Goal: Check status: Check status

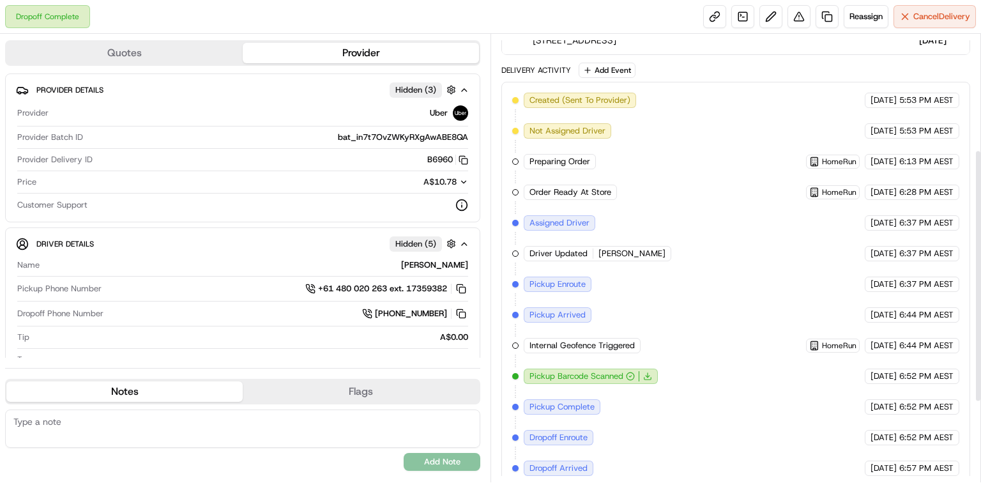
scroll to position [347, 0]
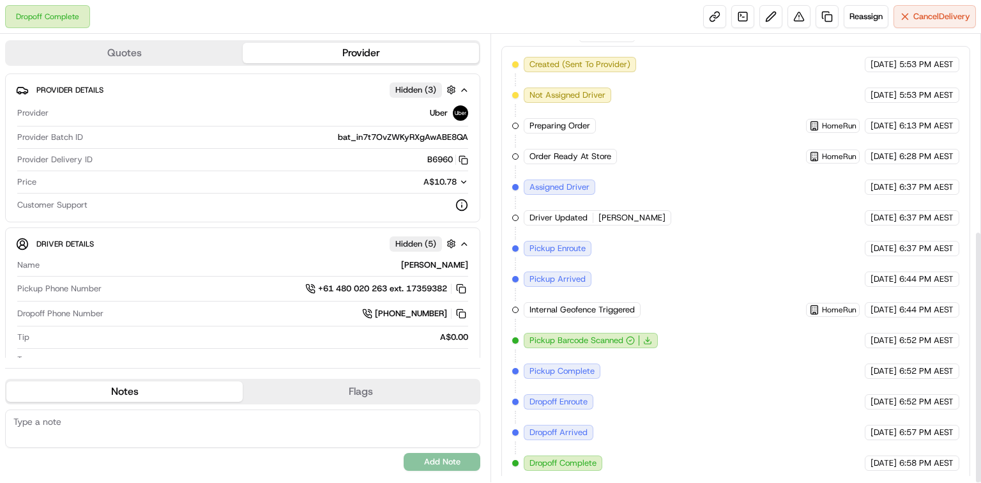
drag, startPoint x: 770, startPoint y: 391, endPoint x: 715, endPoint y: 409, distance: 57.8
click at [715, 407] on div "Created (Sent To Provider) Uber 15/09/2025 5:53 PM AEST Not Assigned Driver Ube…" at bounding box center [735, 264] width 447 height 414
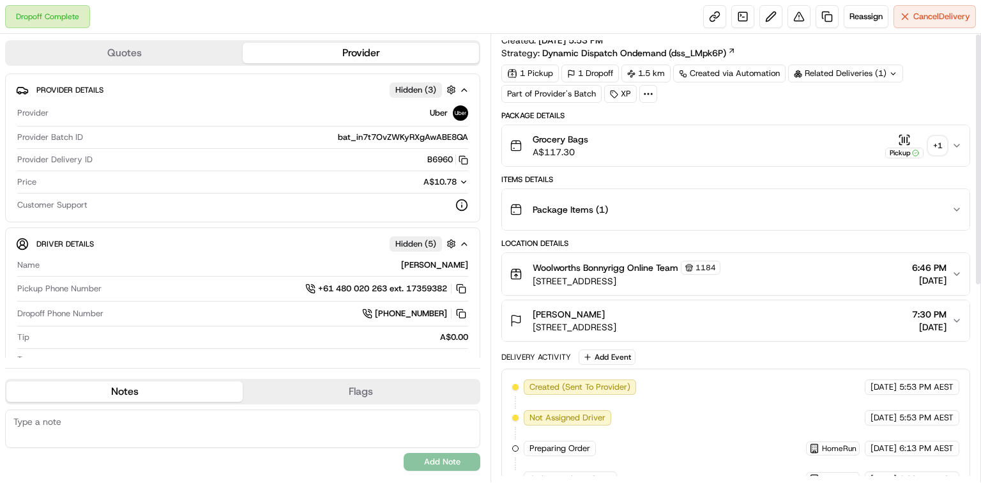
scroll to position [0, 0]
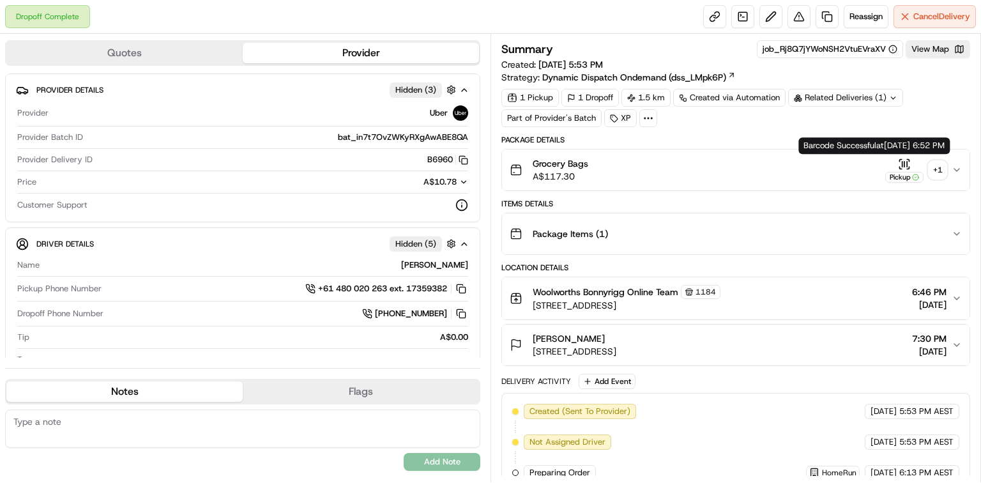
click at [907, 160] on icon "button" at bounding box center [904, 164] width 13 height 13
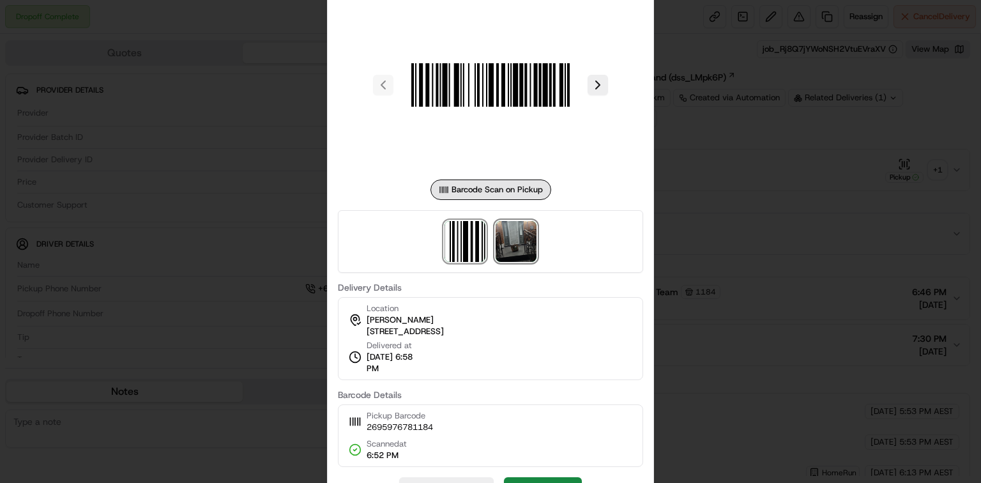
click at [512, 251] on img at bounding box center [516, 241] width 41 height 41
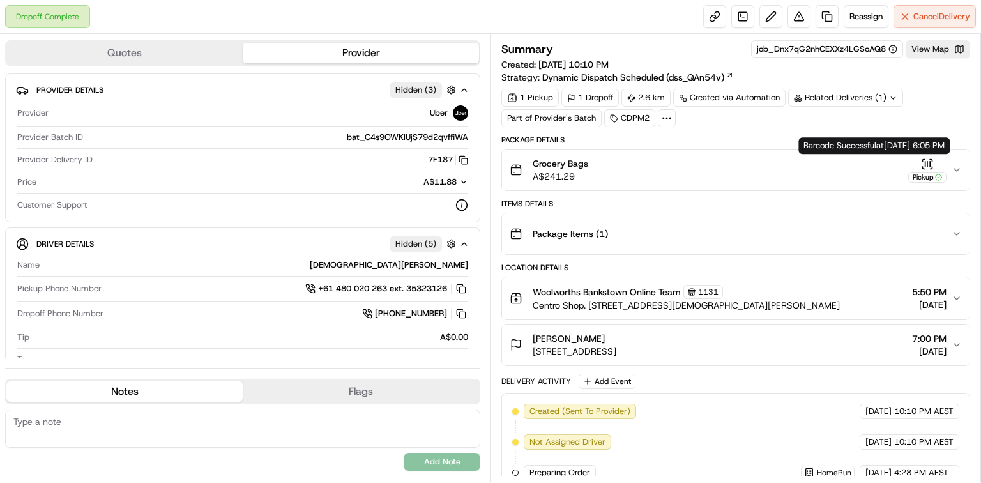
click at [923, 161] on icon "button" at bounding box center [927, 164] width 13 height 13
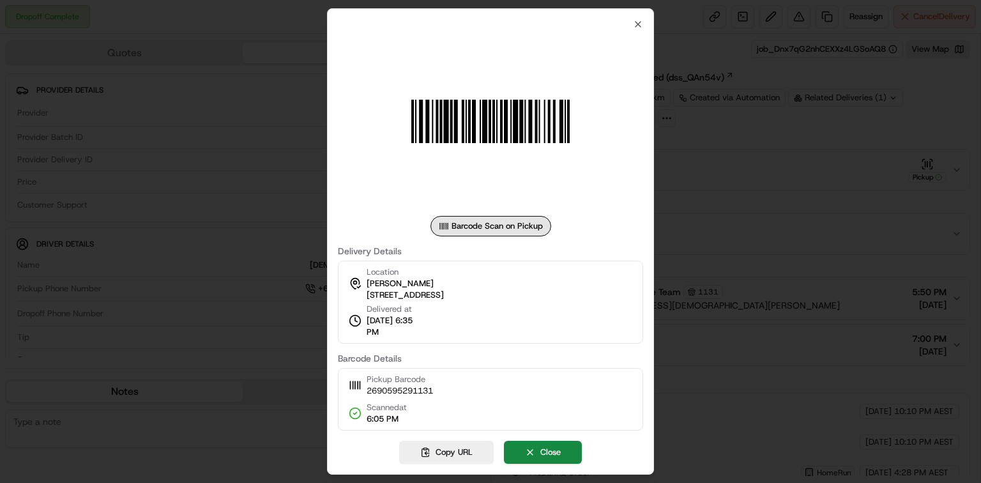
click at [703, 277] on div at bounding box center [490, 241] width 981 height 483
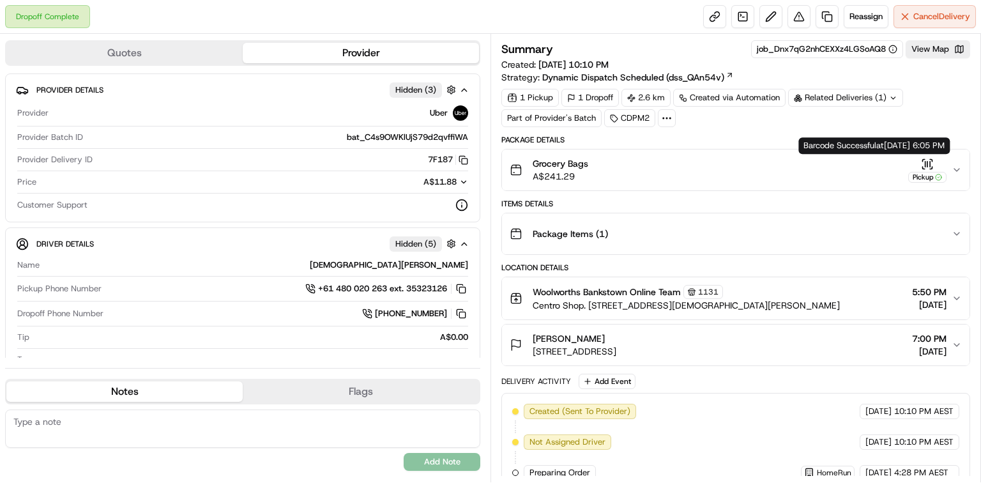
click at [933, 166] on icon "button" at bounding box center [927, 164] width 13 height 13
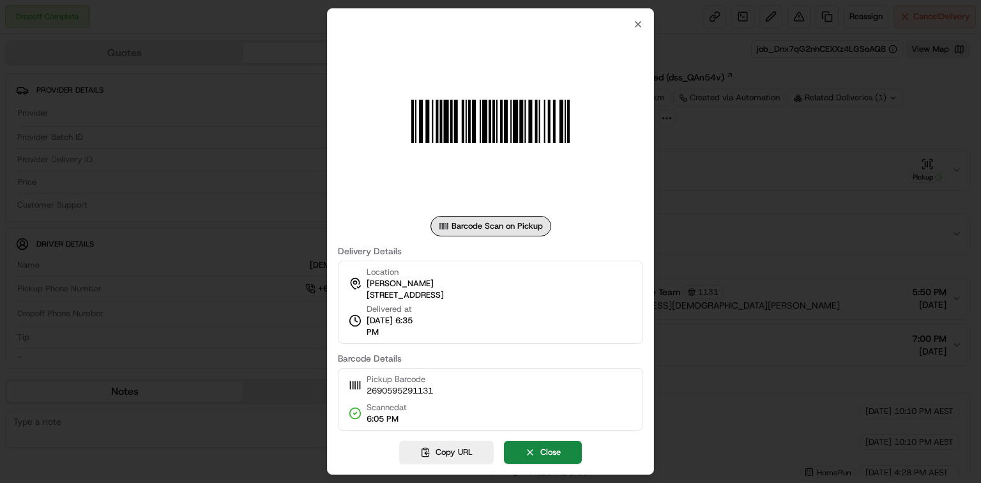
click at [858, 207] on div at bounding box center [490, 241] width 981 height 483
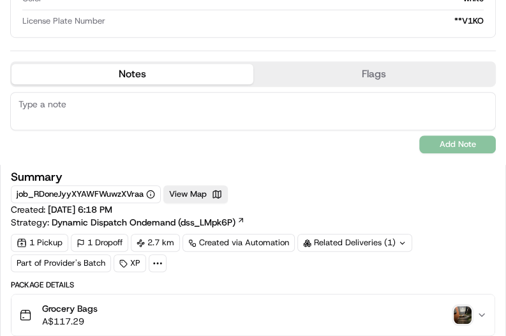
scroll to position [511, 0]
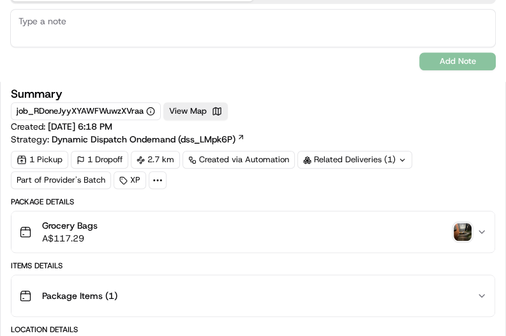
click at [454, 227] on img "button" at bounding box center [463, 232] width 18 height 18
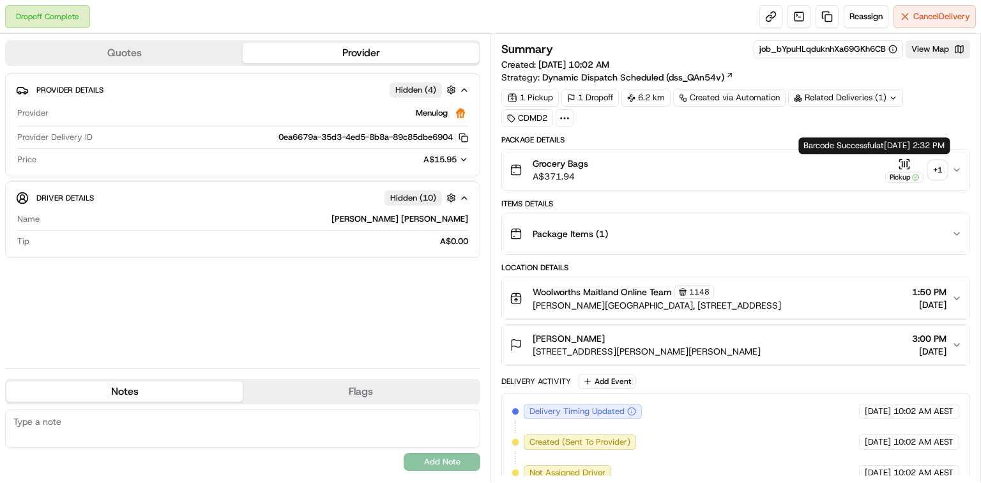
click at [901, 160] on icon "button" at bounding box center [904, 164] width 13 height 13
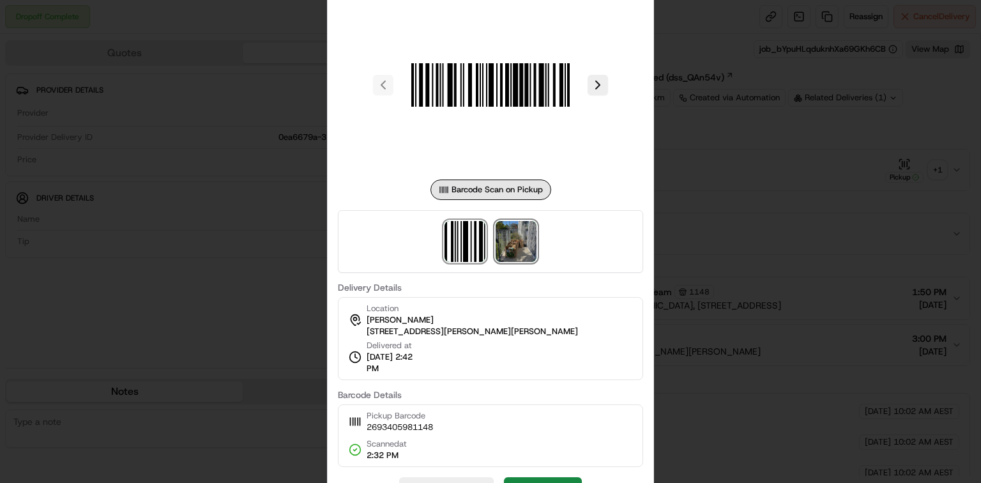
click at [516, 249] on img at bounding box center [516, 241] width 41 height 41
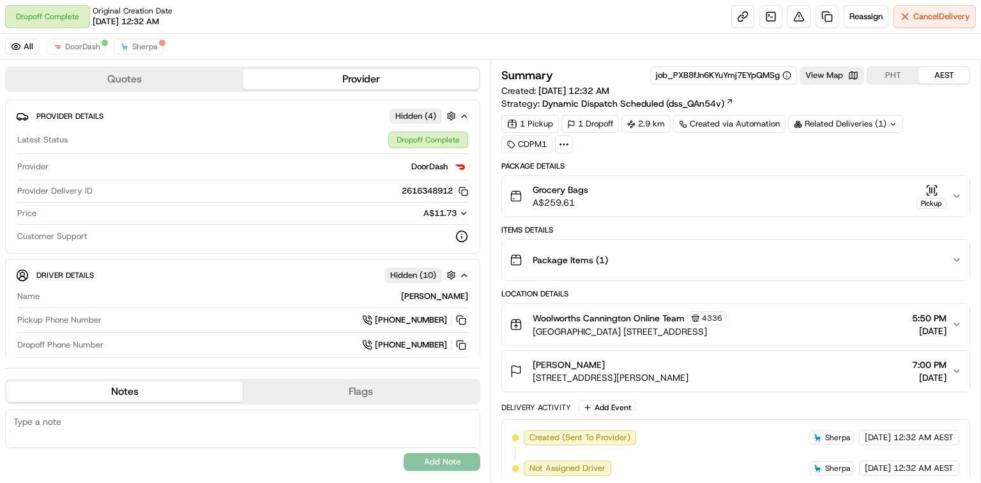
click at [925, 181] on button "Grocery Bags A$259.61 Pickup" at bounding box center [735, 196] width 467 height 41
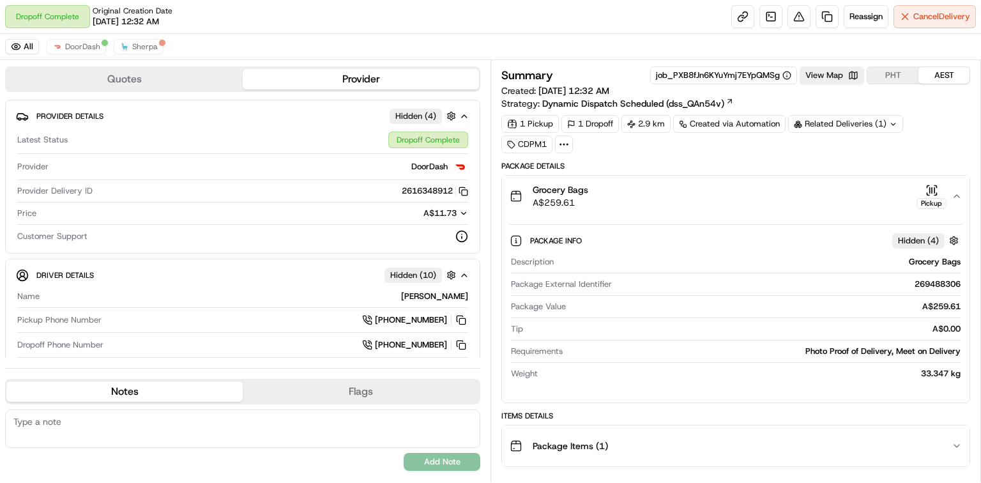
click at [934, 187] on icon "button" at bounding box center [931, 190] width 13 height 13
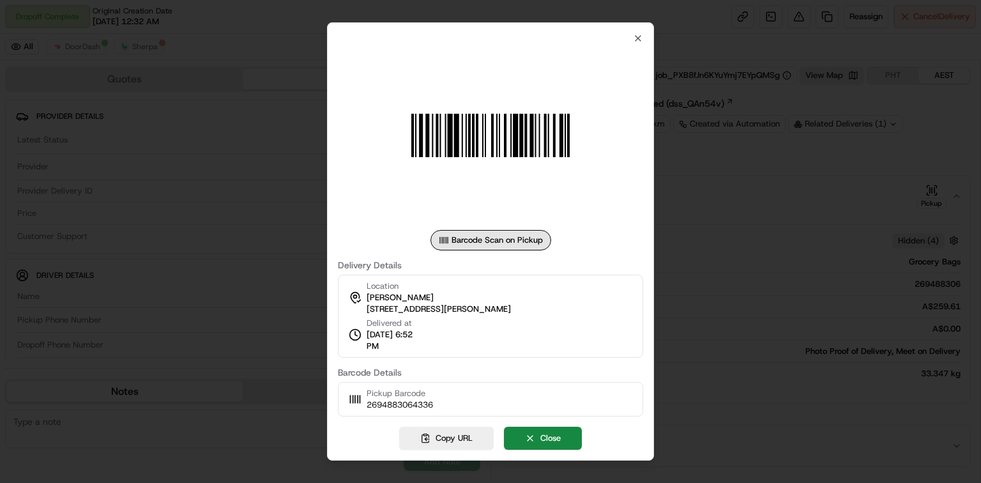
click at [756, 199] on div at bounding box center [490, 241] width 981 height 483
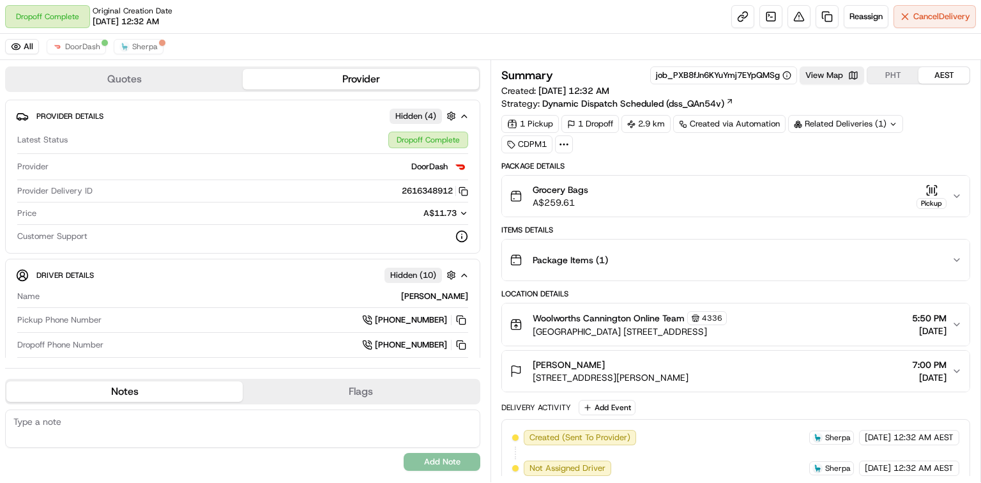
click at [928, 189] on icon "button" at bounding box center [931, 190] width 13 height 13
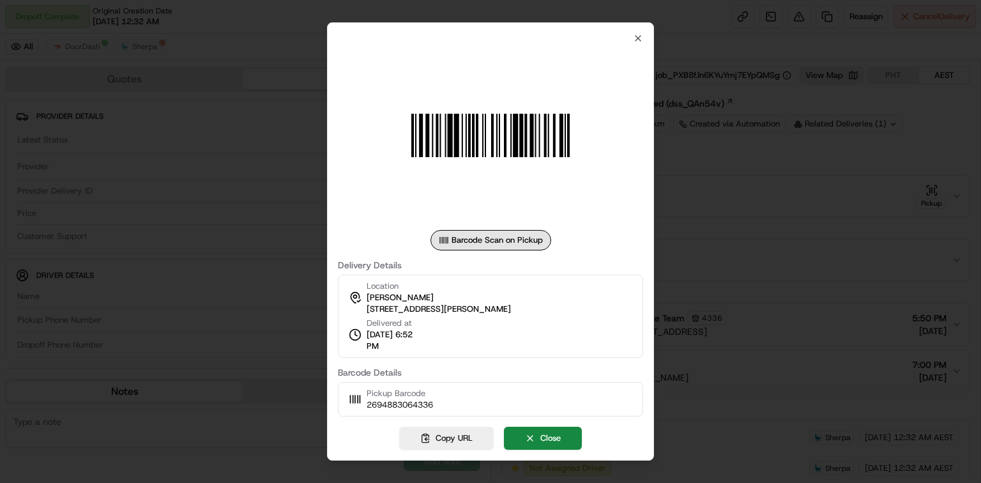
click at [743, 238] on div at bounding box center [490, 241] width 981 height 483
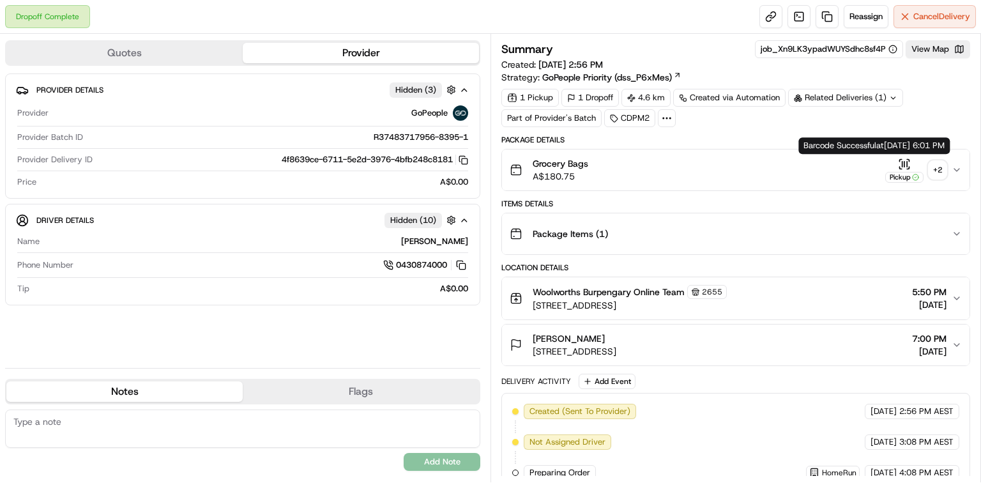
click at [900, 162] on icon "button" at bounding box center [904, 164] width 13 height 13
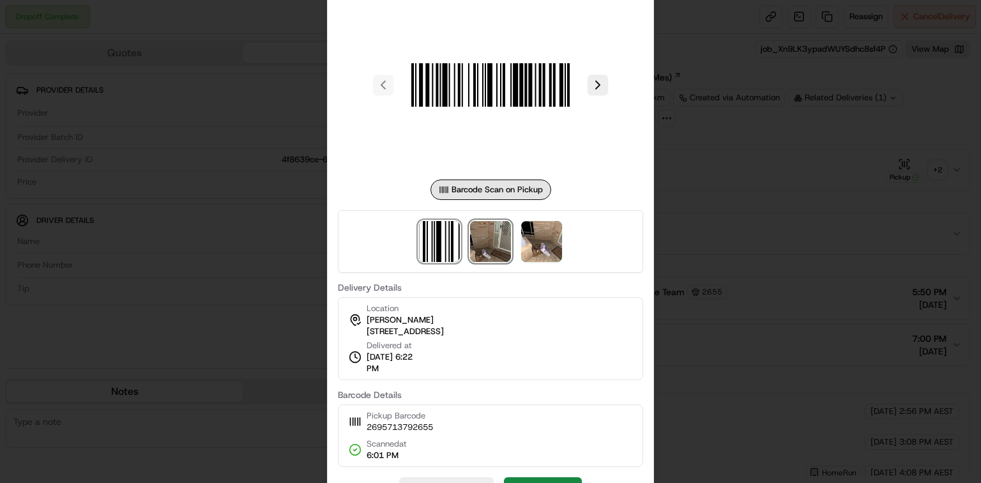
click at [493, 239] on img at bounding box center [490, 241] width 41 height 41
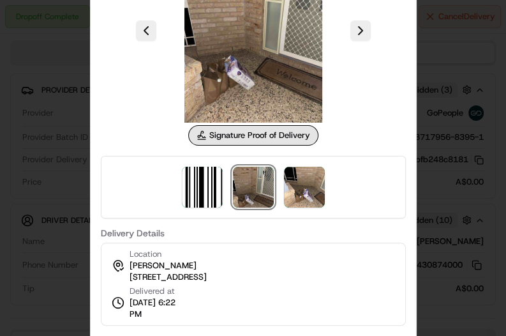
click at [257, 181] on img at bounding box center [253, 187] width 41 height 41
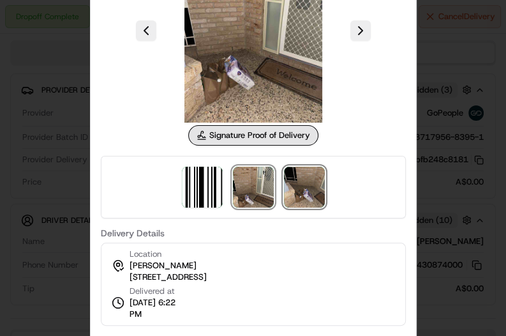
click at [307, 189] on img at bounding box center [304, 187] width 41 height 41
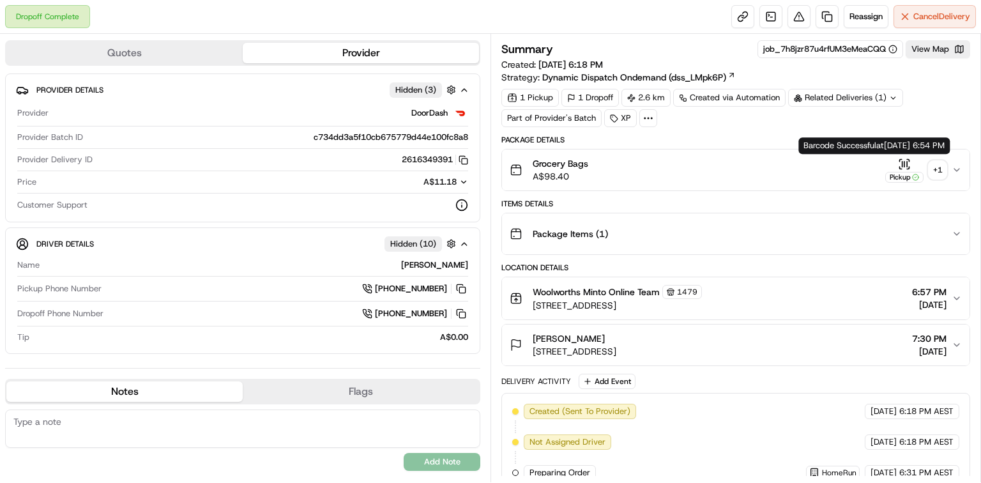
click at [902, 166] on icon "button" at bounding box center [904, 164] width 13 height 13
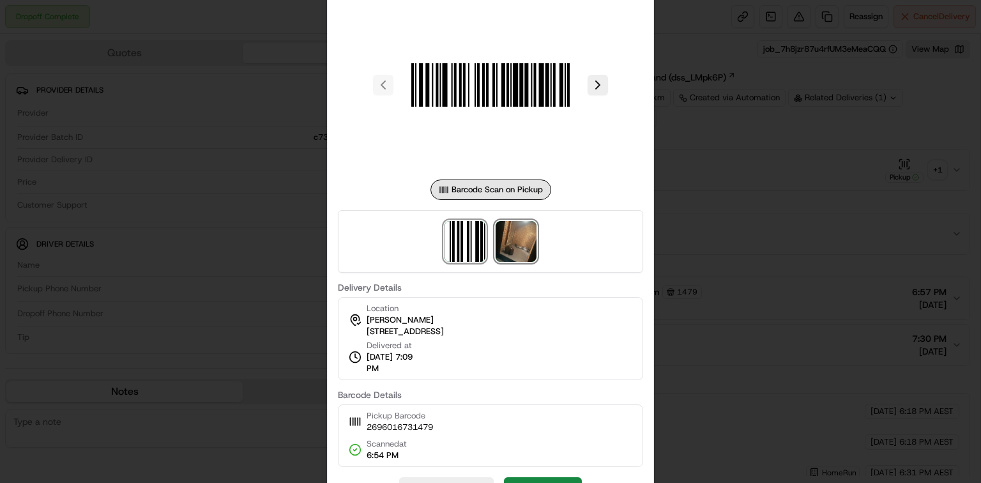
click at [526, 247] on img at bounding box center [516, 241] width 41 height 41
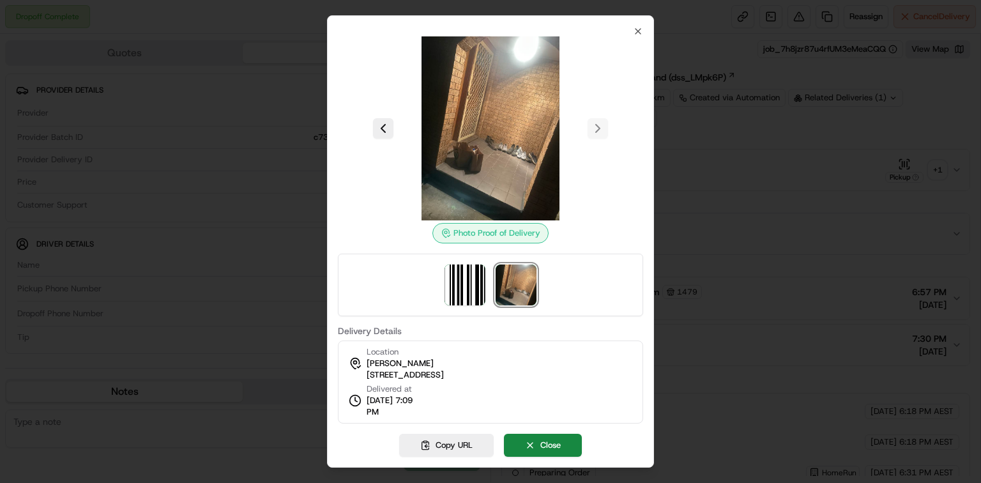
click at [807, 189] on div at bounding box center [490, 241] width 981 height 483
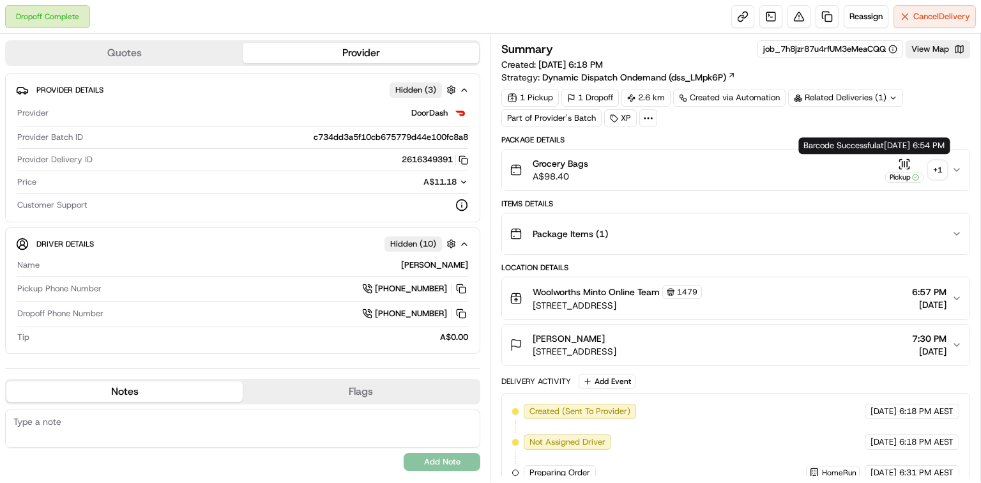
click at [901, 161] on icon "button" at bounding box center [904, 164] width 13 height 13
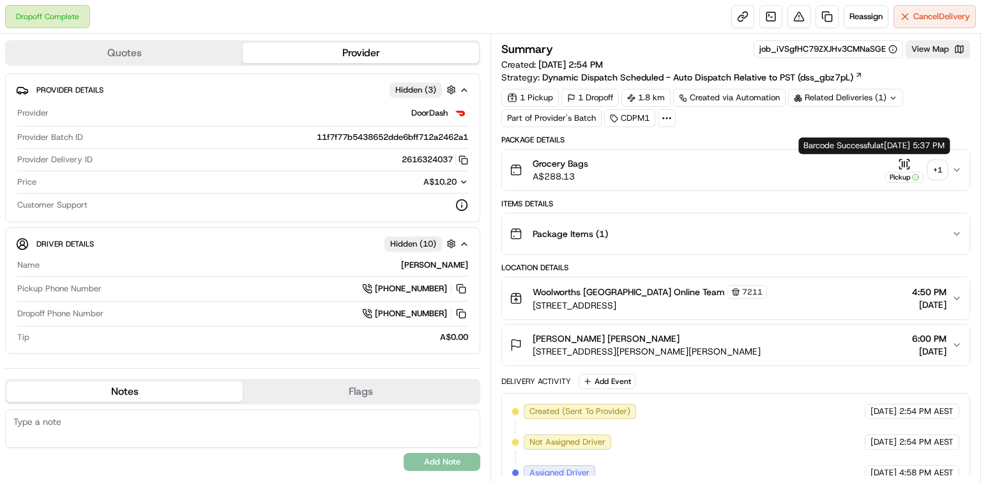
click at [906, 159] on icon "button" at bounding box center [904, 164] width 13 height 13
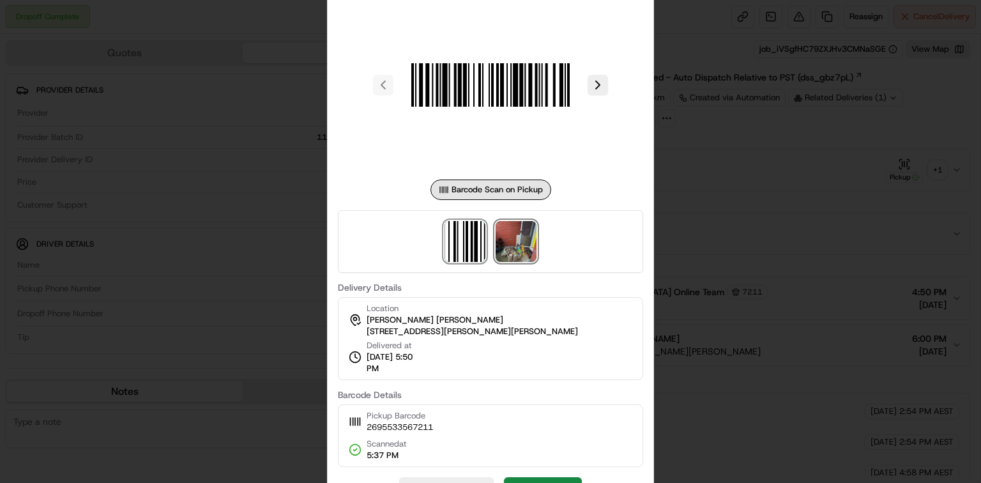
click at [501, 240] on img at bounding box center [516, 241] width 41 height 41
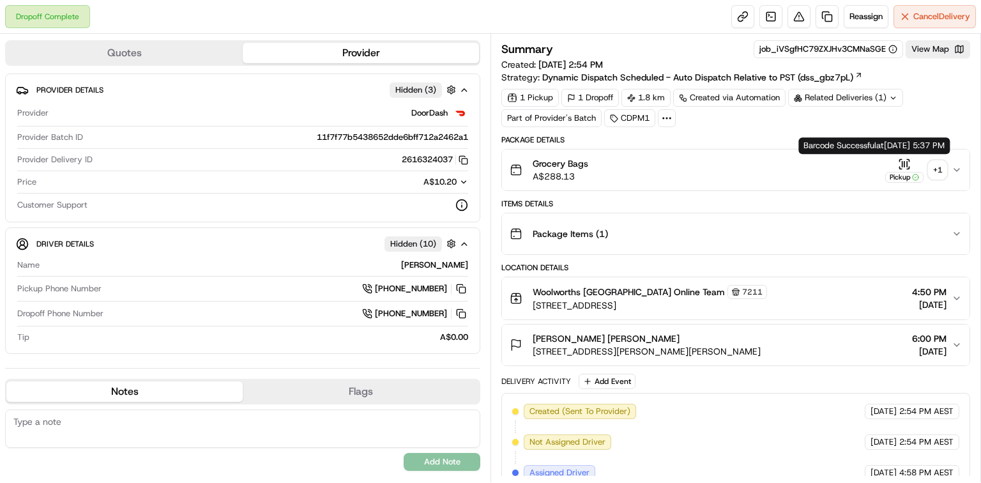
click at [911, 158] on icon "button" at bounding box center [904, 164] width 13 height 13
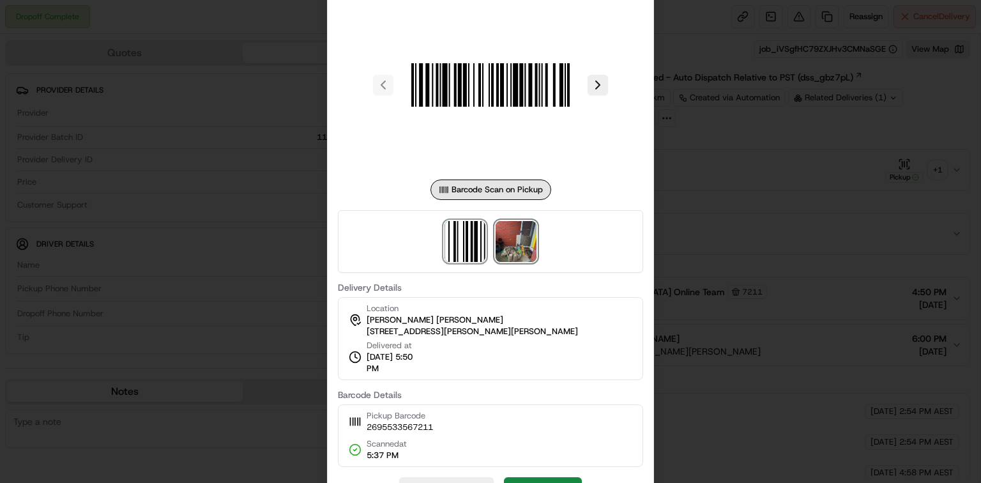
click at [531, 240] on img at bounding box center [516, 241] width 41 height 41
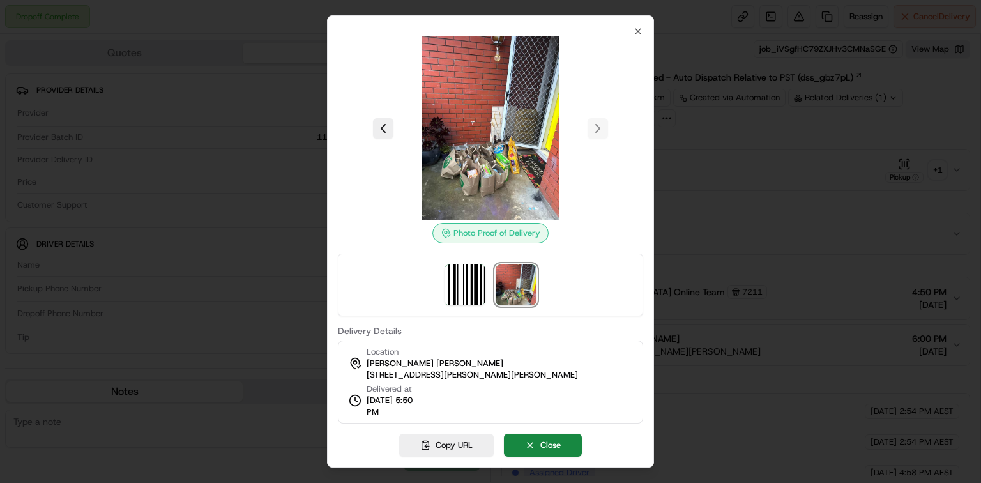
click at [749, 219] on div at bounding box center [490, 241] width 981 height 483
